Goal: Use online tool/utility: Utilize a website feature to perform a specific function

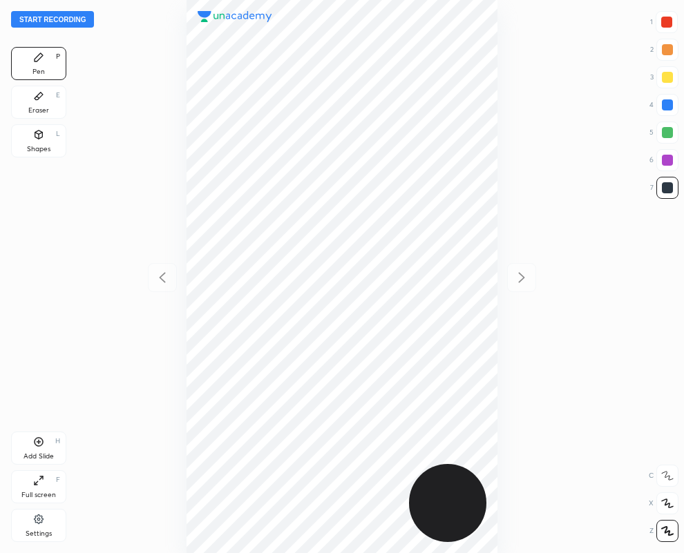
scroll to position [553, 463]
click at [46, 104] on div "Eraser E" at bounding box center [38, 102] width 55 height 33
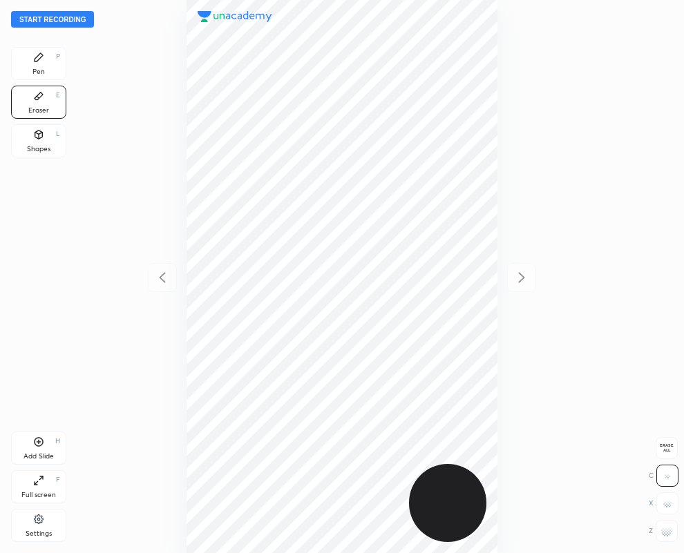
click at [668, 533] on rect at bounding box center [668, 532] width 1 height 1
drag, startPoint x: 39, startPoint y: 60, endPoint x: 54, endPoint y: 66, distance: 16.2
click at [46, 64] on div "Pen P" at bounding box center [38, 63] width 55 height 33
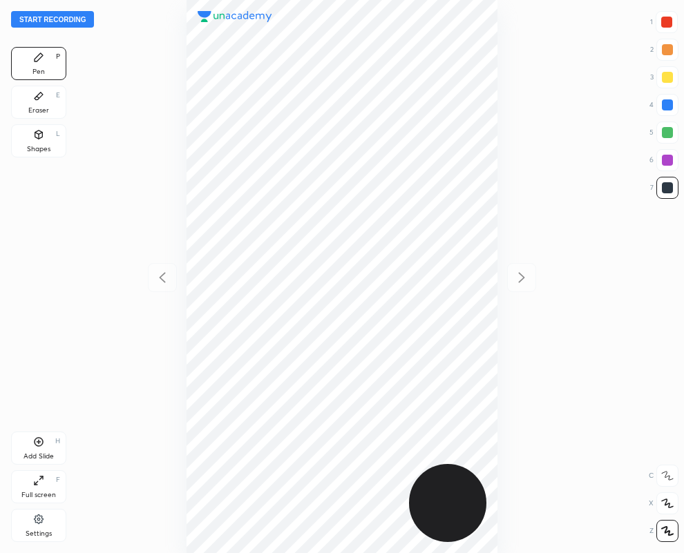
click at [666, 108] on div at bounding box center [667, 104] width 11 height 11
click at [666, 21] on div at bounding box center [666, 22] width 11 height 11
click at [31, 105] on div "Eraser E" at bounding box center [38, 102] width 55 height 33
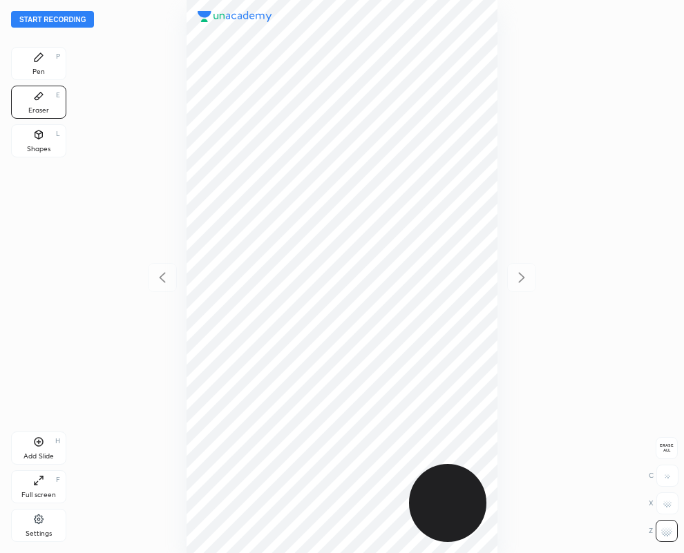
click at [37, 53] on icon at bounding box center [38, 57] width 11 height 11
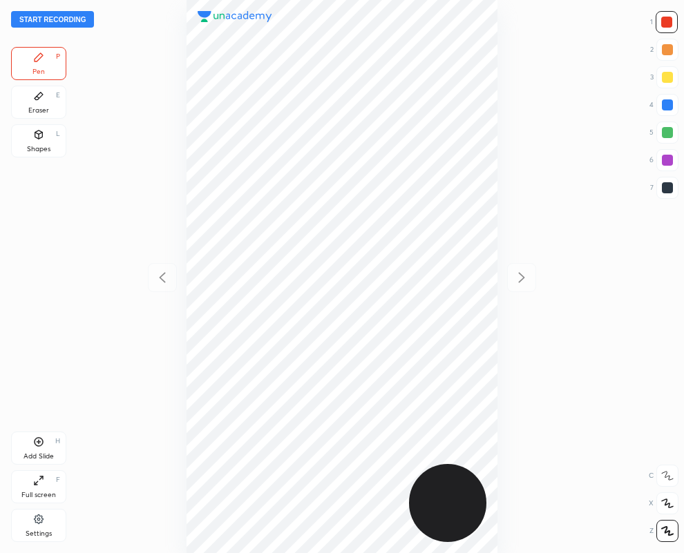
click at [499, 137] on div at bounding box center [341, 276] width 463 height 553
click at [664, 185] on div at bounding box center [667, 187] width 11 height 11
drag, startPoint x: 669, startPoint y: 187, endPoint x: 622, endPoint y: 186, distance: 47.0
click at [667, 187] on div at bounding box center [667, 187] width 11 height 11
click at [666, 191] on div at bounding box center [667, 187] width 11 height 11
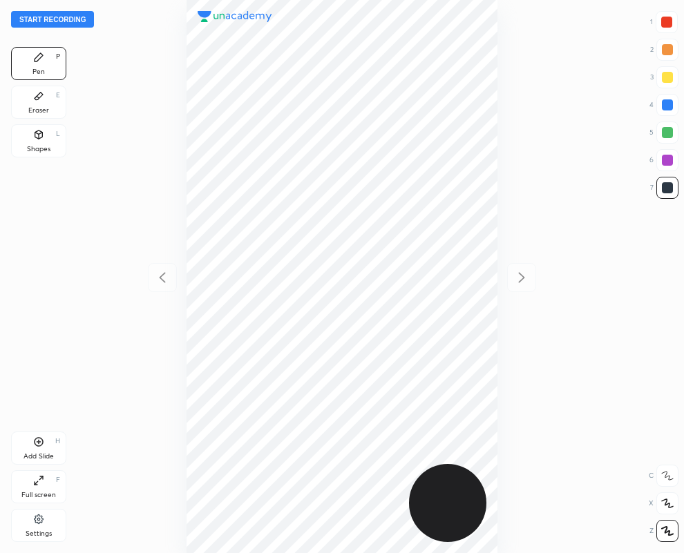
click at [663, 187] on div at bounding box center [667, 187] width 11 height 11
click at [28, 104] on div "Eraser E" at bounding box center [38, 102] width 55 height 33
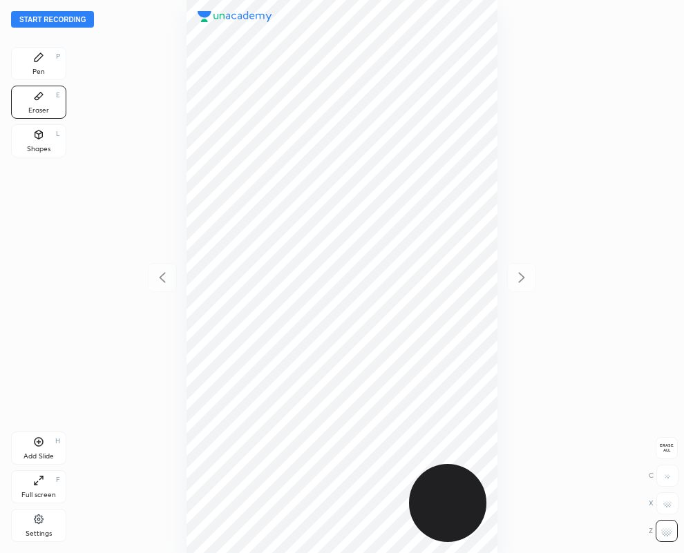
click at [35, 57] on icon at bounding box center [38, 57] width 11 height 11
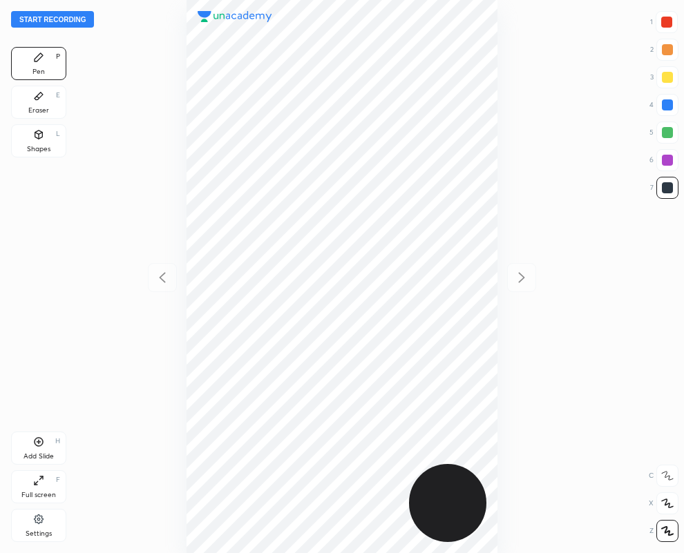
drag, startPoint x: 666, startPoint y: 21, endPoint x: 668, endPoint y: 30, distance: 8.5
click at [662, 23] on div at bounding box center [666, 22] width 11 height 11
drag, startPoint x: 668, startPoint y: 30, endPoint x: 514, endPoint y: 116, distance: 177.1
click at [668, 31] on div at bounding box center [666, 22] width 22 height 22
click at [671, 161] on div at bounding box center [667, 160] width 11 height 11
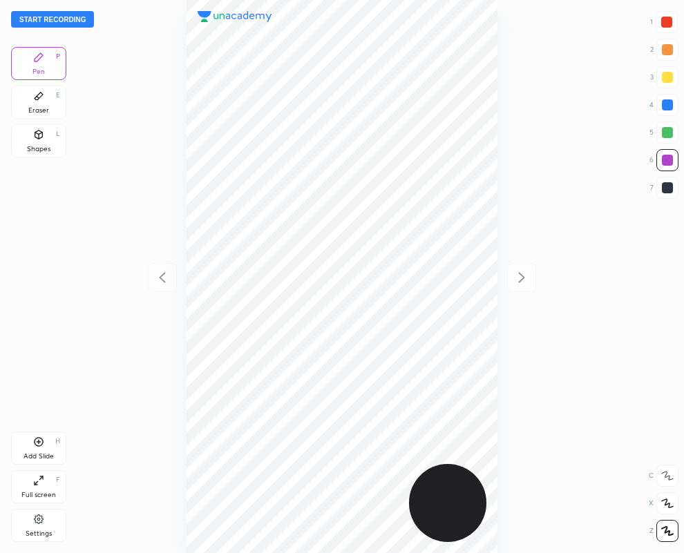
click at [65, 16] on button "Start recording" at bounding box center [52, 19] width 83 height 17
click at [670, 12] on div at bounding box center [666, 22] width 22 height 22
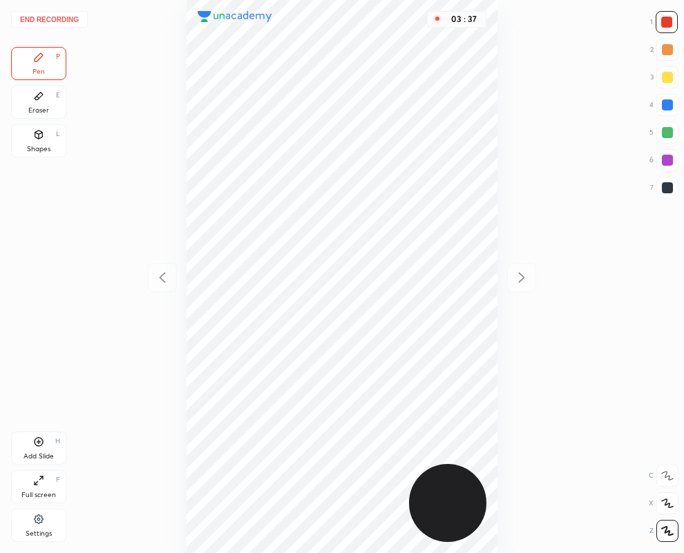
click at [55, 19] on button "End recording" at bounding box center [49, 19] width 77 height 17
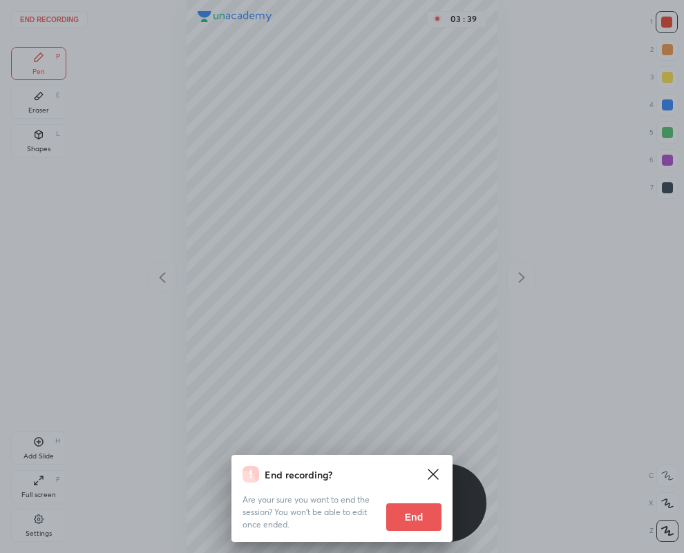
click at [421, 518] on button "End" at bounding box center [413, 517] width 55 height 28
